Goal: Complete application form

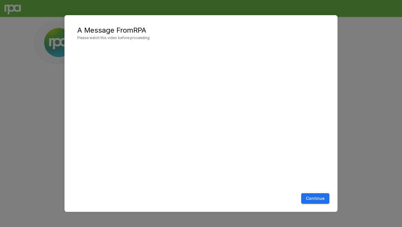
click at [320, 199] on button "Continue" at bounding box center [316, 198] width 28 height 11
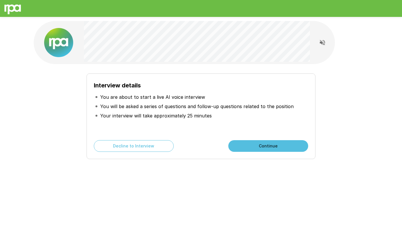
click at [274, 147] on button "Continue" at bounding box center [269, 146] width 80 height 12
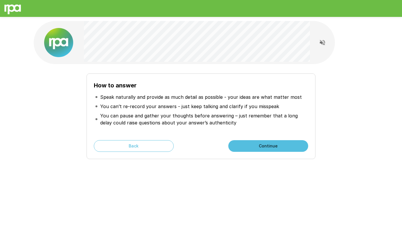
click at [274, 147] on button "Continue" at bounding box center [269, 146] width 80 height 12
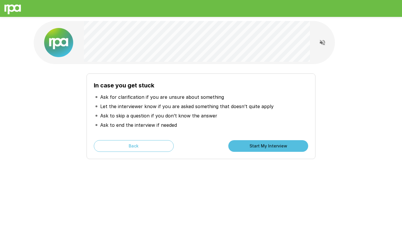
click at [274, 147] on button "Start My Interview" at bounding box center [269, 146] width 80 height 12
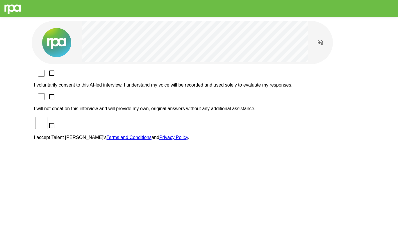
click at [149, 82] on p "I voluntarily consent to this AI-led interview. I understand my voice will be r…" at bounding box center [199, 84] width 330 height 5
click at [137, 106] on p "I will not cheat on this interview and will provide my own, original answers wi…" at bounding box center [199, 108] width 330 height 5
click at [115, 135] on p "I accept Talent Llama's Terms and Conditions and Privacy Policy ." at bounding box center [199, 137] width 330 height 5
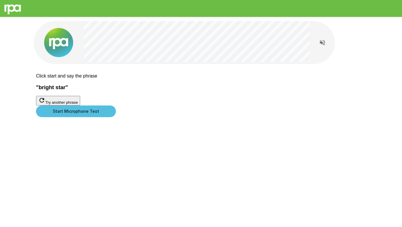
click at [116, 117] on button "Start Microphone Test" at bounding box center [76, 111] width 80 height 12
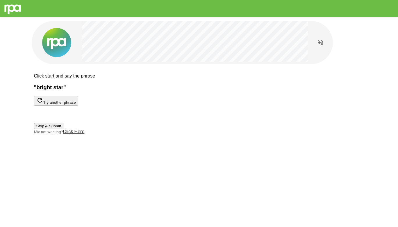
click at [63, 129] on button "Stop & Submit" at bounding box center [48, 126] width 29 height 6
click at [56, 123] on div at bounding box center [45, 113] width 22 height 17
click at [63, 129] on button "Stop & Submit" at bounding box center [48, 126] width 29 height 6
click at [43, 104] on icon "button" at bounding box center [39, 100] width 7 height 7
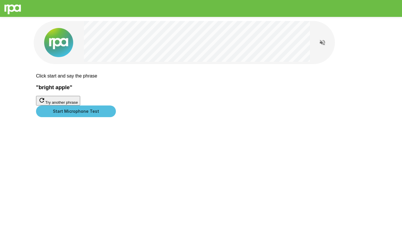
click at [116, 117] on button "Start Microphone Test" at bounding box center [76, 111] width 80 height 12
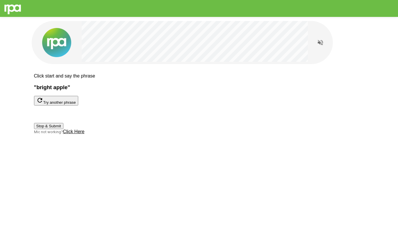
click at [63, 129] on button "Stop & Submit" at bounding box center [48, 126] width 29 height 6
click at [324, 41] on icon "Read questions aloud" at bounding box center [320, 42] width 7 height 7
click at [85, 134] on u "Click Here" at bounding box center [74, 131] width 22 height 5
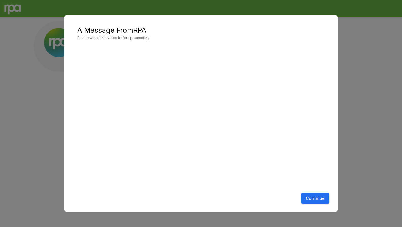
click at [317, 197] on button "Continue" at bounding box center [316, 198] width 28 height 11
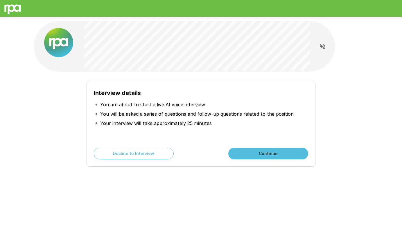
click at [271, 151] on button "Continue" at bounding box center [269, 153] width 80 height 12
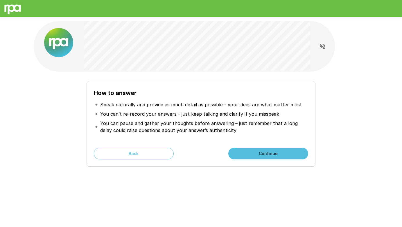
click at [271, 151] on button "Continue" at bounding box center [269, 153] width 80 height 12
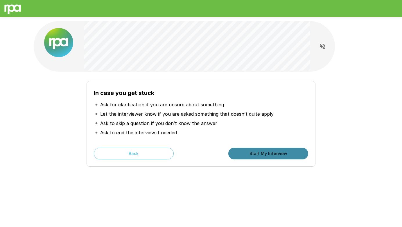
click at [271, 151] on button "Start My Interview" at bounding box center [269, 153] width 80 height 12
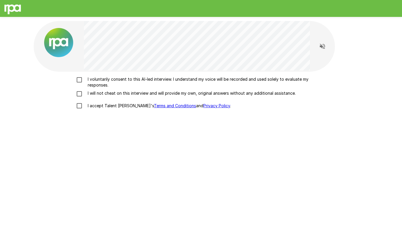
click at [217, 92] on p "I will not cheat on this interview and will provide my own, original answers wi…" at bounding box center [190, 93] width 211 height 6
click at [217, 84] on p "I voluntarily consent to this AI-led interview. I understand my voice will be r…" at bounding box center [207, 82] width 244 height 12
click at [113, 103] on p "I accept Talent Llama's Terms and Conditions and Privacy Policy ." at bounding box center [158, 106] width 146 height 6
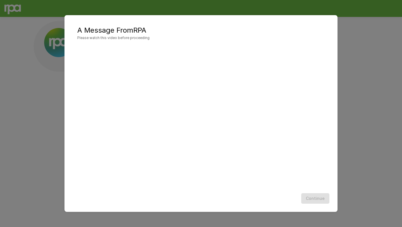
click at [310, 199] on div "Continue" at bounding box center [201, 197] width 262 height 15
click at [321, 194] on div "Continue" at bounding box center [201, 197] width 262 height 15
click at [310, 201] on div "Continue" at bounding box center [201, 197] width 262 height 15
